Goal: Task Accomplishment & Management: Complete application form

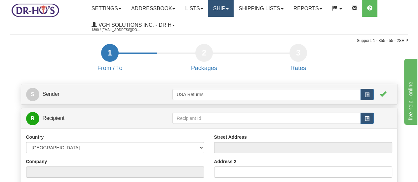
click at [222, 10] on link "Ship" at bounding box center [220, 8] width 25 height 17
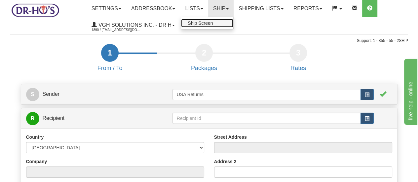
click at [205, 25] on span "Ship Screen" at bounding box center [200, 22] width 25 height 5
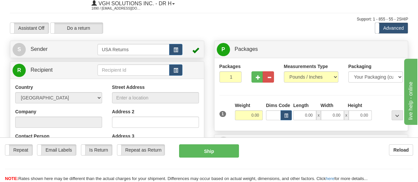
scroll to position [33, 0]
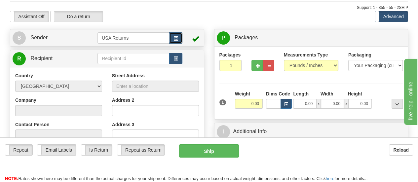
click at [172, 39] on button "button" at bounding box center [175, 37] width 13 height 11
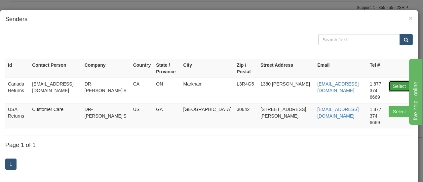
click at [393, 81] on button "Select" at bounding box center [399, 86] width 21 height 11
type input "Canada Returns"
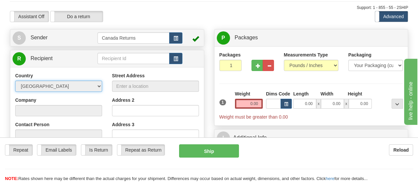
click at [99, 89] on select "[GEOGRAPHIC_DATA] [GEOGRAPHIC_DATA] [GEOGRAPHIC_DATA] [GEOGRAPHIC_DATA] [US_STA…" at bounding box center [58, 86] width 87 height 11
click at [196, 56] on td at bounding box center [191, 59] width 19 height 14
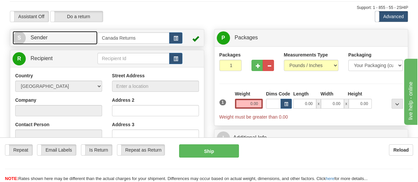
click at [21, 38] on span "S" at bounding box center [19, 37] width 13 height 13
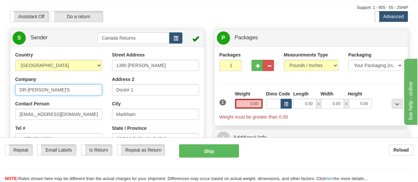
drag, startPoint x: 34, startPoint y: 90, endPoint x: 0, endPoint y: 85, distance: 34.1
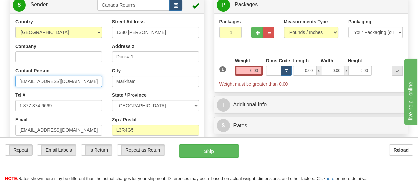
drag, startPoint x: 74, startPoint y: 83, endPoint x: 0, endPoint y: 79, distance: 73.9
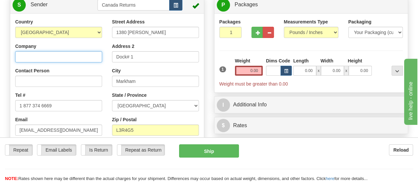
click at [75, 59] on input "Company" at bounding box center [58, 56] width 87 height 11
paste input "[PERSON_NAME]"
type input "[PERSON_NAME]"
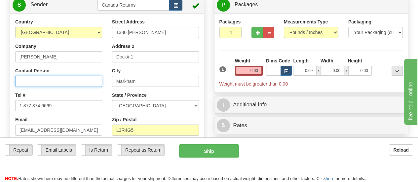
click at [65, 82] on input "Contact Person" at bounding box center [58, 81] width 87 height 11
paste input "[PERSON_NAME]"
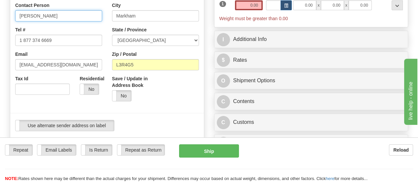
scroll to position [132, 0]
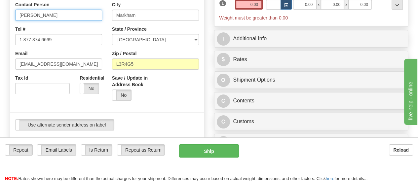
type input "[PERSON_NAME]"
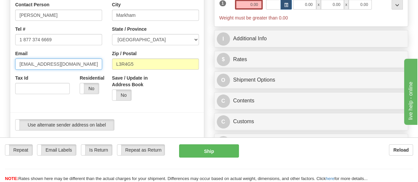
drag, startPoint x: 68, startPoint y: 65, endPoint x: 15, endPoint y: 67, distance: 53.3
click at [15, 67] on div "Country [GEOGRAPHIC_DATA] [GEOGRAPHIC_DATA] [GEOGRAPHIC_DATA] [GEOGRAPHIC_DATA]…" at bounding box center [58, 25] width 97 height 147
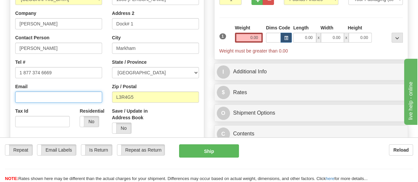
scroll to position [66, 0]
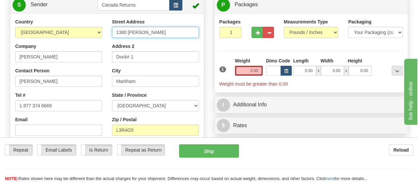
drag, startPoint x: 160, startPoint y: 34, endPoint x: 103, endPoint y: 34, distance: 57.2
click at [103, 34] on div "Country [GEOGRAPHIC_DATA] [GEOGRAPHIC_DATA] [GEOGRAPHIC_DATA] [GEOGRAPHIC_DATA]…" at bounding box center [107, 110] width 194 height 183
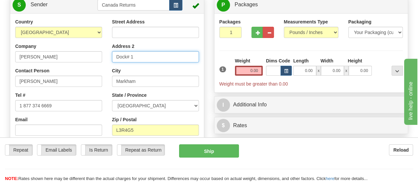
drag, startPoint x: 140, startPoint y: 57, endPoint x: 85, endPoint y: 53, distance: 55.1
click at [85, 53] on div "Country [GEOGRAPHIC_DATA] [GEOGRAPHIC_DATA] [GEOGRAPHIC_DATA] [GEOGRAPHIC_DATA]…" at bounding box center [107, 110] width 194 height 183
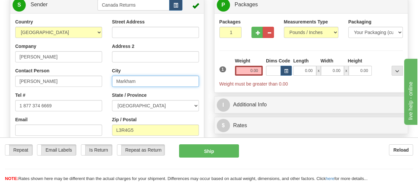
drag, startPoint x: 147, startPoint y: 83, endPoint x: 106, endPoint y: 82, distance: 41.0
click at [106, 82] on div "Country [GEOGRAPHIC_DATA] [GEOGRAPHIC_DATA] [GEOGRAPHIC_DATA] [GEOGRAPHIC_DATA]…" at bounding box center [107, 110] width 194 height 183
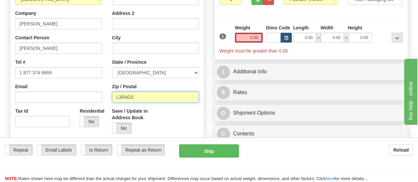
drag, startPoint x: 148, startPoint y: 97, endPoint x: 99, endPoint y: 97, distance: 49.6
click at [99, 97] on div "Country [GEOGRAPHIC_DATA] [GEOGRAPHIC_DATA] [GEOGRAPHIC_DATA] [GEOGRAPHIC_DATA]…" at bounding box center [107, 76] width 194 height 183
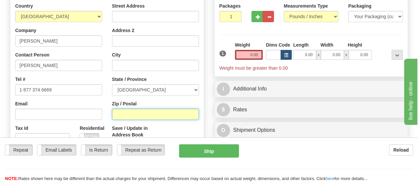
scroll to position [33, 0]
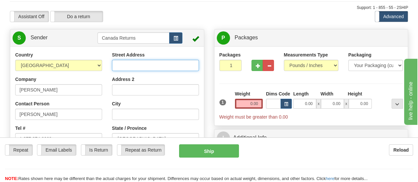
click at [155, 65] on input "Street Address" at bounding box center [155, 65] width 87 height 11
paste input "[GEOGRAPHIC_DATA][PERSON_NAME]"
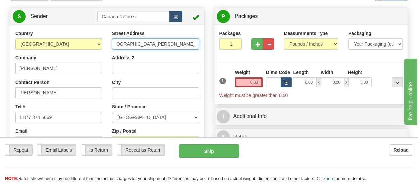
scroll to position [66, 0]
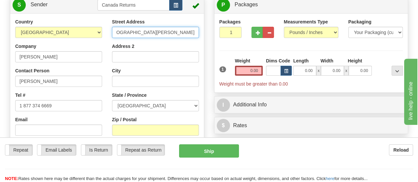
type input "[GEOGRAPHIC_DATA][PERSON_NAME]"
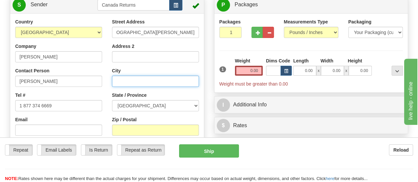
scroll to position [0, 0]
click at [165, 81] on input "City" at bounding box center [155, 81] width 87 height 11
paste input "[GEOGRAPHIC_DATA][PERSON_NAME]"
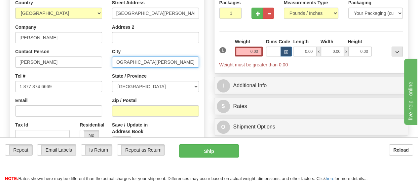
scroll to position [99, 0]
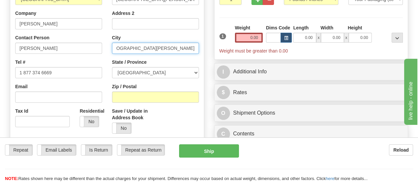
type input "[GEOGRAPHIC_DATA][PERSON_NAME]"
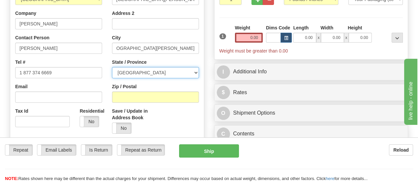
scroll to position [0, 0]
click at [196, 73] on select "[GEOGRAPHIC_DATA] [GEOGRAPHIC_DATA] [GEOGRAPHIC_DATA] [GEOGRAPHIC_DATA] [GEOGRA…" at bounding box center [155, 72] width 87 height 11
select select "PE"
click at [112, 67] on select "[GEOGRAPHIC_DATA] [GEOGRAPHIC_DATA] [GEOGRAPHIC_DATA] [GEOGRAPHIC_DATA] [GEOGRA…" at bounding box center [155, 72] width 87 height 11
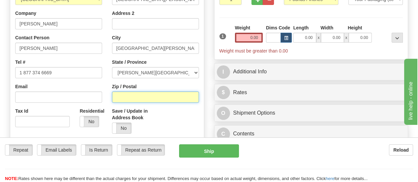
click at [170, 100] on input "Zip / Postal" at bounding box center [155, 97] width 87 height 11
paste input "[GEOGRAPHIC_DATA][PERSON_NAME]"
drag, startPoint x: 178, startPoint y: 99, endPoint x: 101, endPoint y: 91, distance: 77.8
click at [101, 91] on div "Country [GEOGRAPHIC_DATA] [GEOGRAPHIC_DATA] [GEOGRAPHIC_DATA] [GEOGRAPHIC_DATA]…" at bounding box center [107, 76] width 194 height 183
type input "C1A8C5"
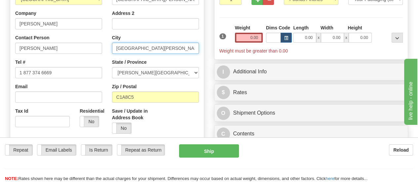
drag, startPoint x: 176, startPoint y: 50, endPoint x: 104, endPoint y: 43, distance: 71.8
click at [104, 43] on div "Country [GEOGRAPHIC_DATA] [GEOGRAPHIC_DATA] [GEOGRAPHIC_DATA] [GEOGRAPHIC_DATA]…" at bounding box center [107, 76] width 194 height 183
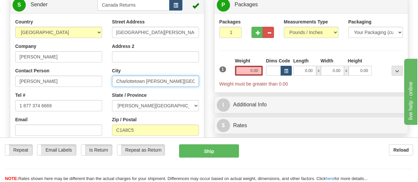
scroll to position [0, 14]
drag, startPoint x: 146, startPoint y: 82, endPoint x: 193, endPoint y: 86, distance: 46.8
click at [193, 86] on input "Charlottetown [PERSON_NAME][GEOGRAPHIC_DATA] C1A8C5" at bounding box center [155, 81] width 87 height 11
click at [164, 83] on input "Charlottetown 5" at bounding box center [155, 81] width 87 height 11
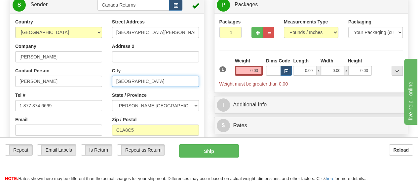
type input "[GEOGRAPHIC_DATA]"
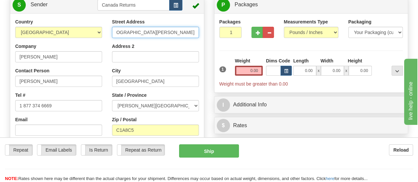
scroll to position [0, 73]
drag, startPoint x: 175, startPoint y: 34, endPoint x: 197, endPoint y: 35, distance: 22.2
click at [197, 35] on input "[GEOGRAPHIC_DATA][PERSON_NAME]" at bounding box center [155, 32] width 87 height 11
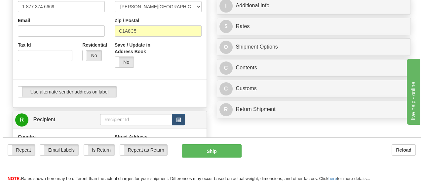
scroll to position [198, 0]
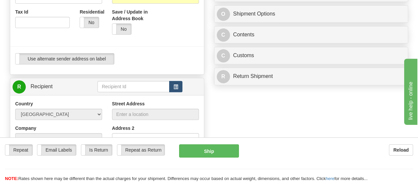
type input "Po Box [GEOGRAPHIC_DATA]"
click at [177, 87] on span "button" at bounding box center [176, 87] width 5 height 4
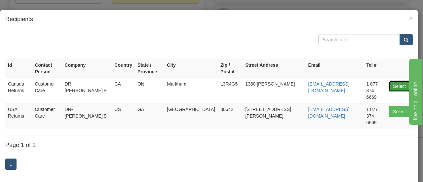
click at [393, 81] on button "Select" at bounding box center [399, 86] width 21 height 11
type input "Canada Returns"
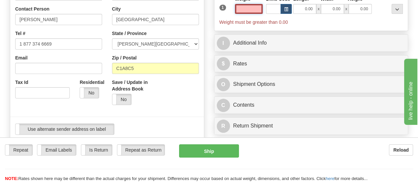
scroll to position [79, 0]
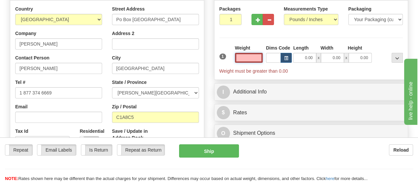
click at [259, 59] on input "text" at bounding box center [249, 58] width 28 height 10
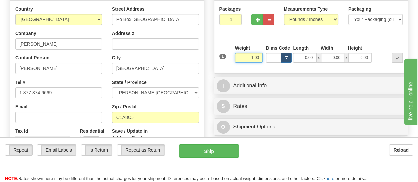
type input "1.00"
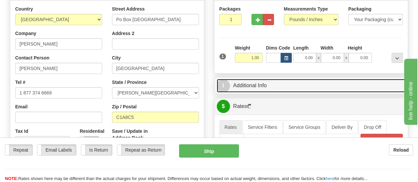
click at [255, 86] on link "I Additional Info" at bounding box center [311, 86] width 189 height 14
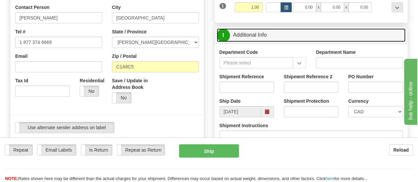
scroll to position [145, 0]
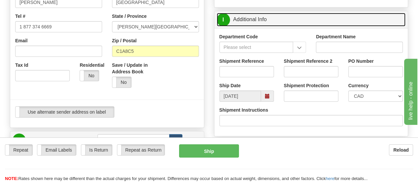
click at [268, 99] on span at bounding box center [267, 96] width 5 height 5
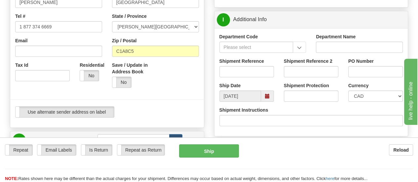
click at [265, 97] on span at bounding box center [267, 96] width 5 height 5
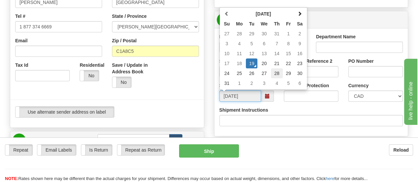
click at [276, 72] on td "28" at bounding box center [277, 73] width 12 height 10
type input "[DATE]"
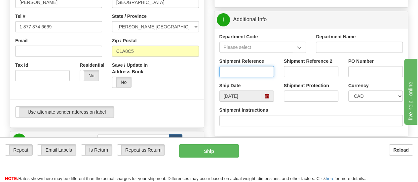
click at [255, 74] on input "Shipment Reference" at bounding box center [247, 71] width 55 height 11
click at [254, 71] on input "Shipment Reference" at bounding box center [247, 71] width 55 height 11
paste input "1197411"
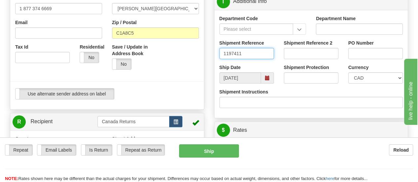
scroll to position [178, 0]
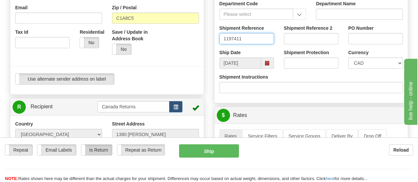
type input "1197411"
click at [106, 145] on label "Is Return" at bounding box center [96, 150] width 31 height 11
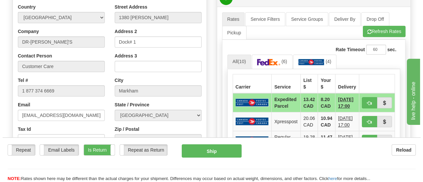
scroll to position [310, 0]
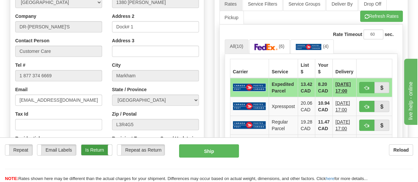
click at [100, 145] on label "Is Return" at bounding box center [96, 150] width 31 height 11
click at [101, 145] on label "Is Return" at bounding box center [96, 150] width 31 height 11
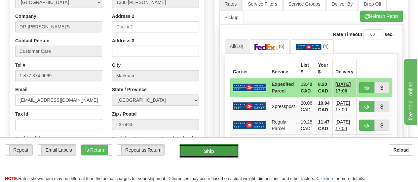
click at [215, 144] on button "Ship" at bounding box center [209, 150] width 60 height 13
type input "DOM.EP"
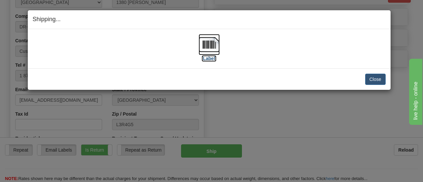
click at [208, 57] on label "[Label]" at bounding box center [209, 58] width 15 height 7
